Goal: Information Seeking & Learning: Find specific fact

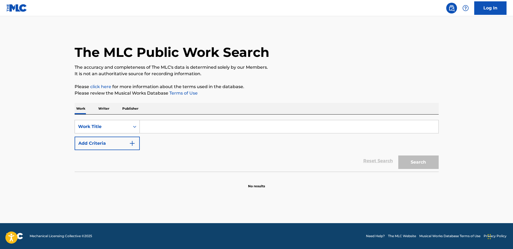
click at [111, 127] on div "Work Title" at bounding box center [102, 126] width 49 height 6
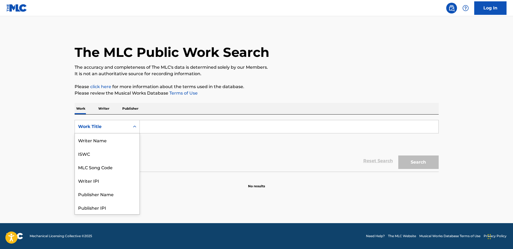
scroll to position [27, 0]
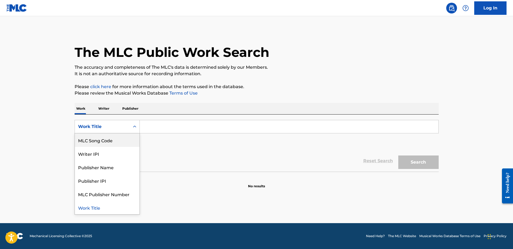
click at [109, 139] on div "MLC Song Code" at bounding box center [107, 139] width 65 height 13
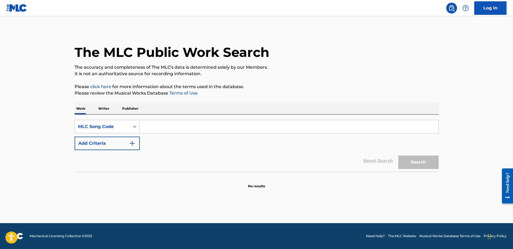
click at [173, 146] on div "SearchWithCriteria4a9f0c59-7d6d-41b4-9c5e-fe420264211f MLC Song Code Add Criter…" at bounding box center [257, 135] width 364 height 30
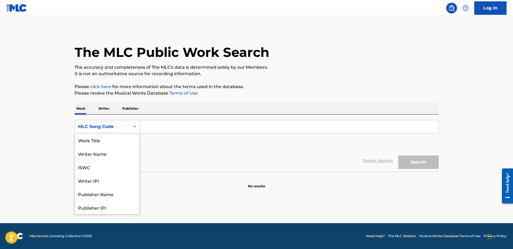
click at [105, 126] on div "MLC Song Code" at bounding box center [102, 126] width 49 height 6
click at [217, 145] on div "SearchWithCriteria4a9f0c59-7d6d-41b4-9c5e-fe420264211f 8 results available. Use…" at bounding box center [257, 135] width 364 height 30
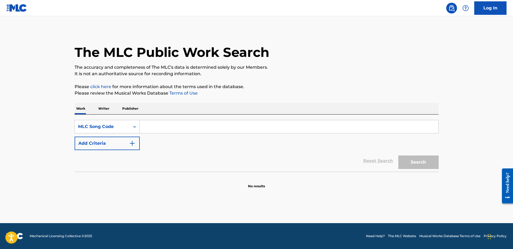
click at [229, 129] on input "Search Form" at bounding box center [289, 126] width 299 height 13
paste input "N96HIB"
type input "N96HIB"
click at [413, 162] on button "Search" at bounding box center [419, 162] width 40 height 13
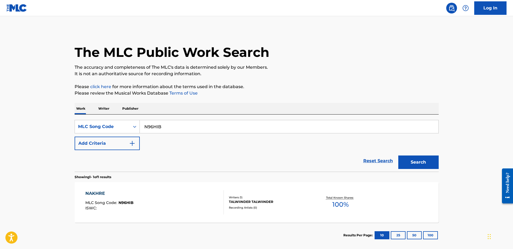
click at [295, 160] on div "Reset Search Search" at bounding box center [257, 161] width 364 height 22
click at [304, 159] on div "Reset Search Search" at bounding box center [257, 161] width 364 height 22
click at [288, 154] on div "Reset Search Search" at bounding box center [257, 161] width 364 height 22
click at [302, 156] on div "Reset Search Search" at bounding box center [257, 161] width 364 height 22
click at [252, 202] on div "TALWIINDER TALWIINDER" at bounding box center [269, 201] width 81 height 5
